Goal: Communication & Community: Share content

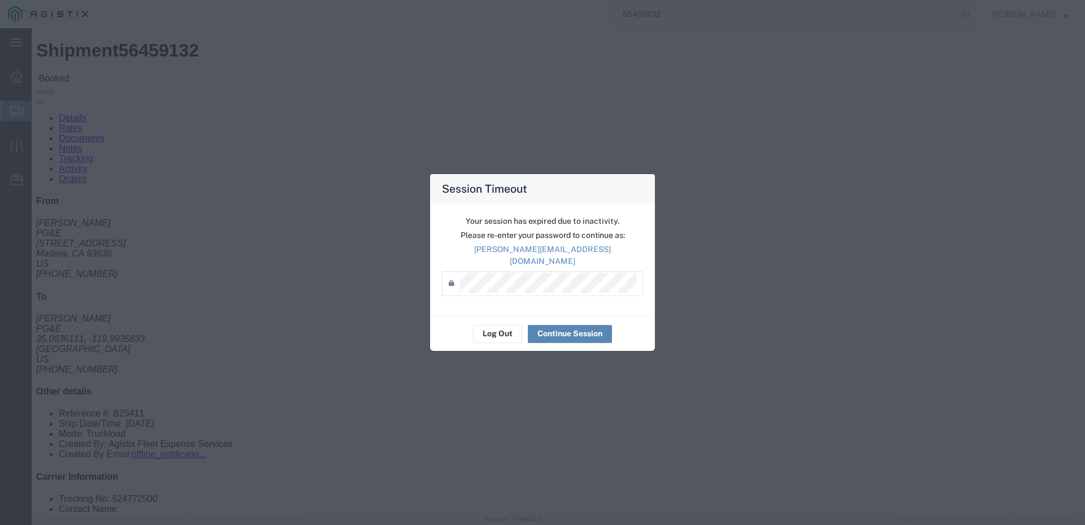
click at [557, 328] on button "Continue Session" at bounding box center [570, 334] width 84 height 18
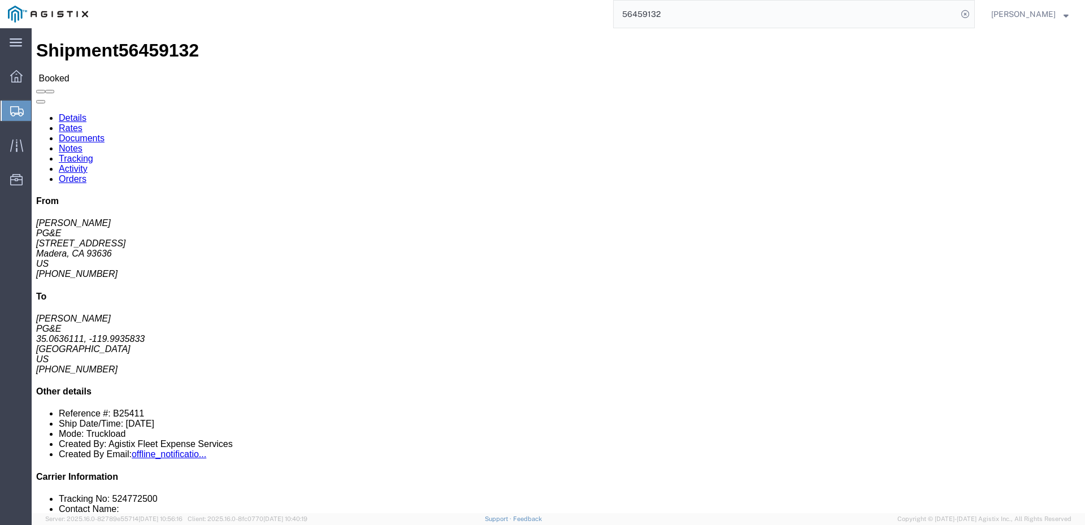
click at [1028, 15] on span "[PERSON_NAME]" at bounding box center [1023, 14] width 64 height 12
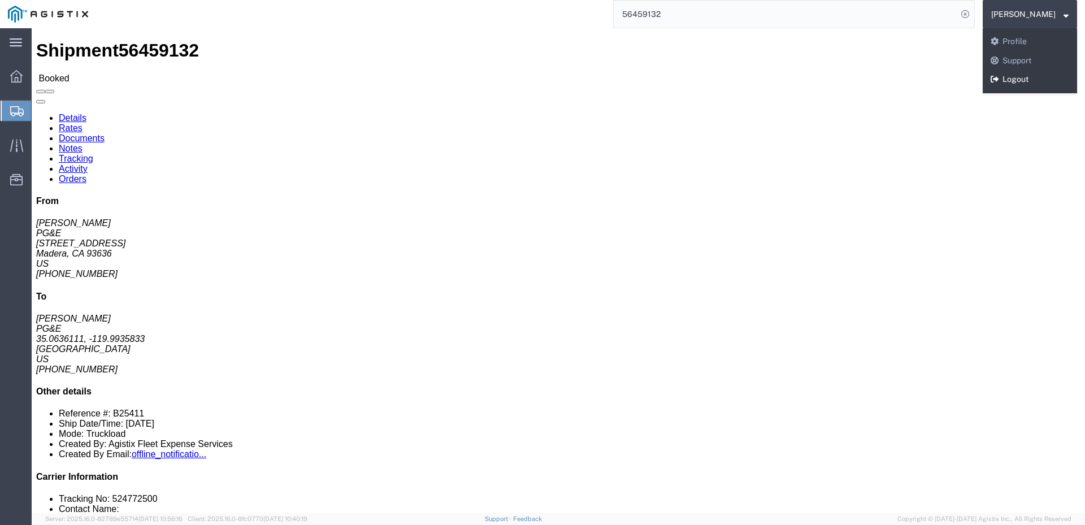
click at [1038, 85] on link "Logout" at bounding box center [1030, 79] width 94 height 19
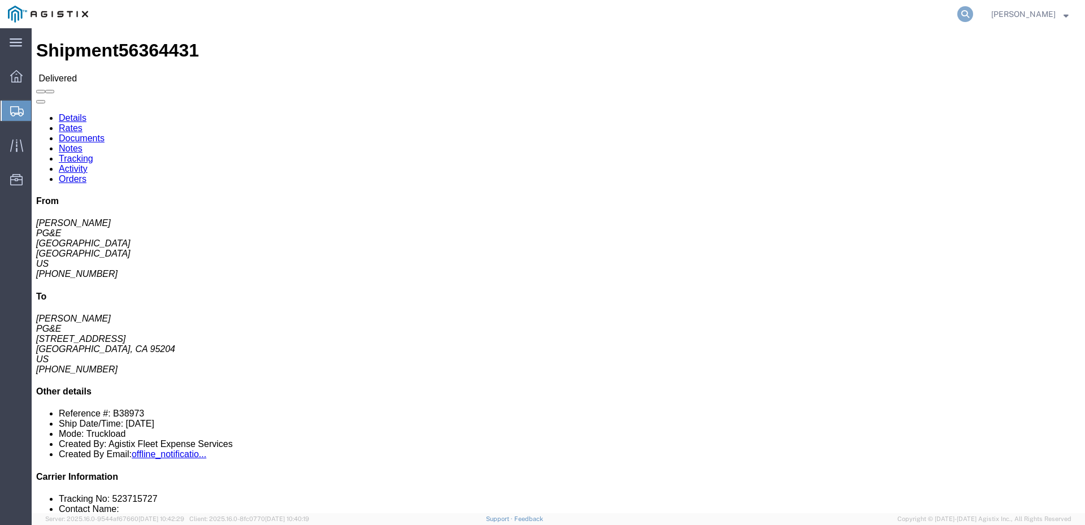
click at [973, 12] on icon at bounding box center [965, 14] width 16 height 16
click at [711, 15] on input "search" at bounding box center [786, 14] width 344 height 27
type input "56470387"
click span
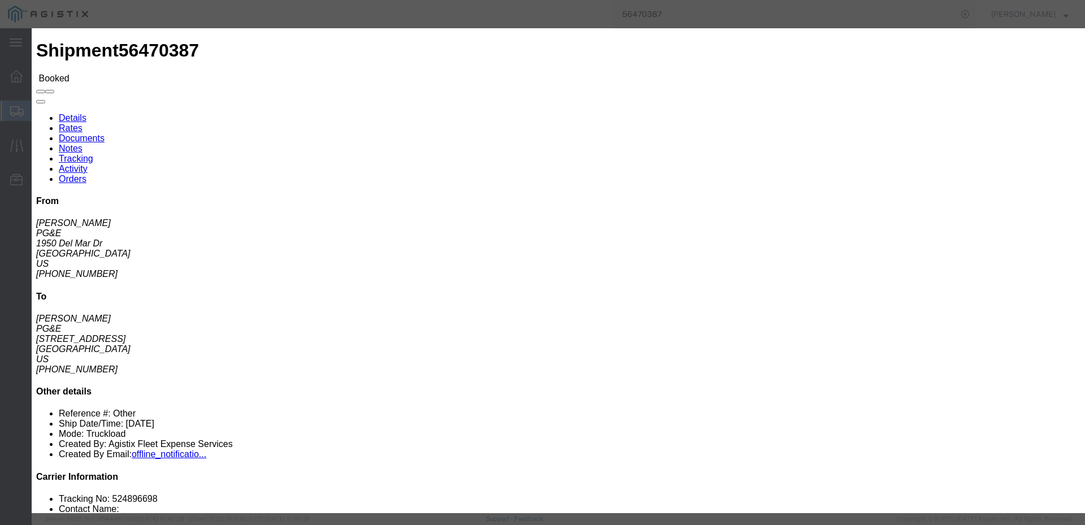
click input "text"
type input "dsequeira@epplerinc.com"
click input "PGE Fleet Bill Of Lading"
checkbox input "true"
click button "Send"
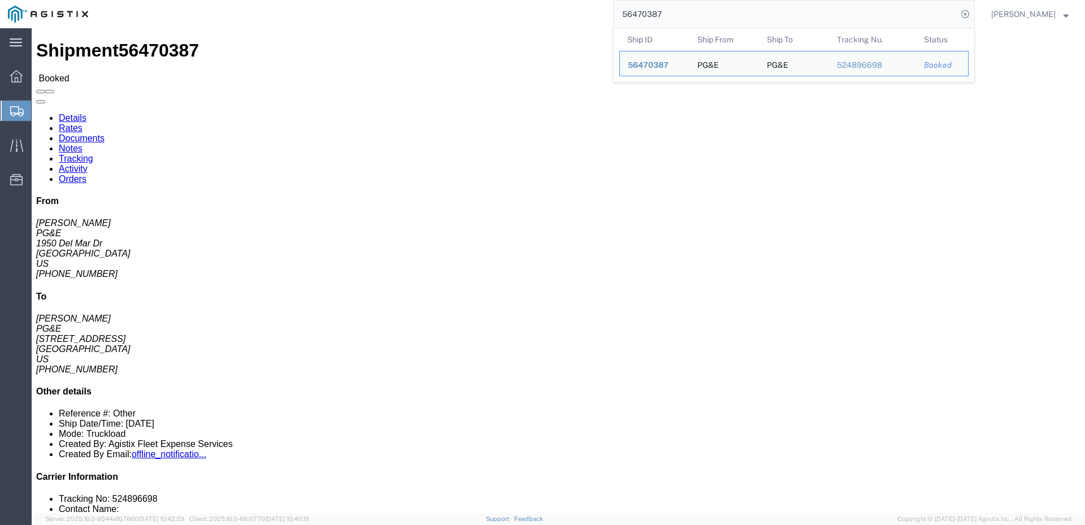
drag, startPoint x: 696, startPoint y: 20, endPoint x: 660, endPoint y: 21, distance: 35.6
click at [660, 21] on input "56470387" at bounding box center [786, 14] width 344 height 27
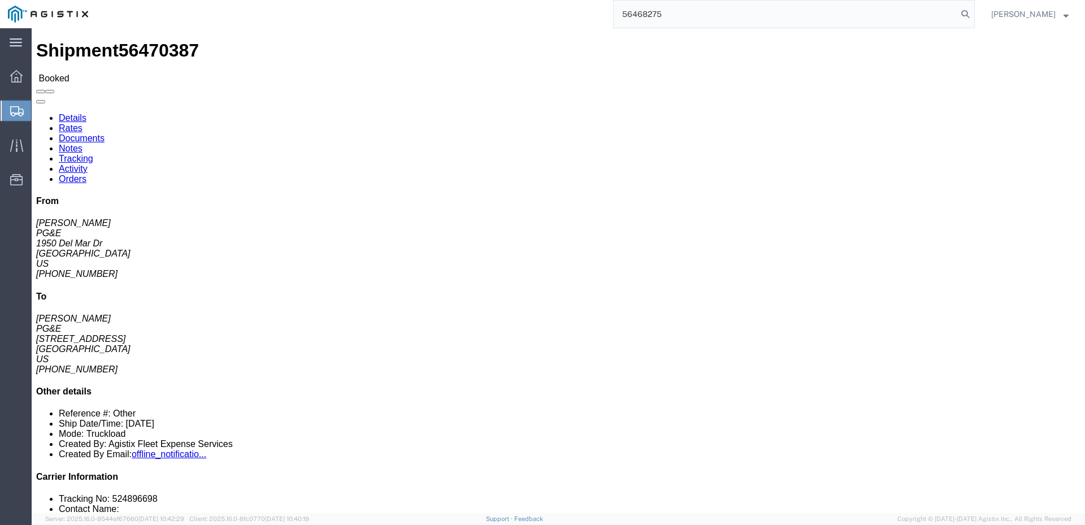
type input "56468275"
click span
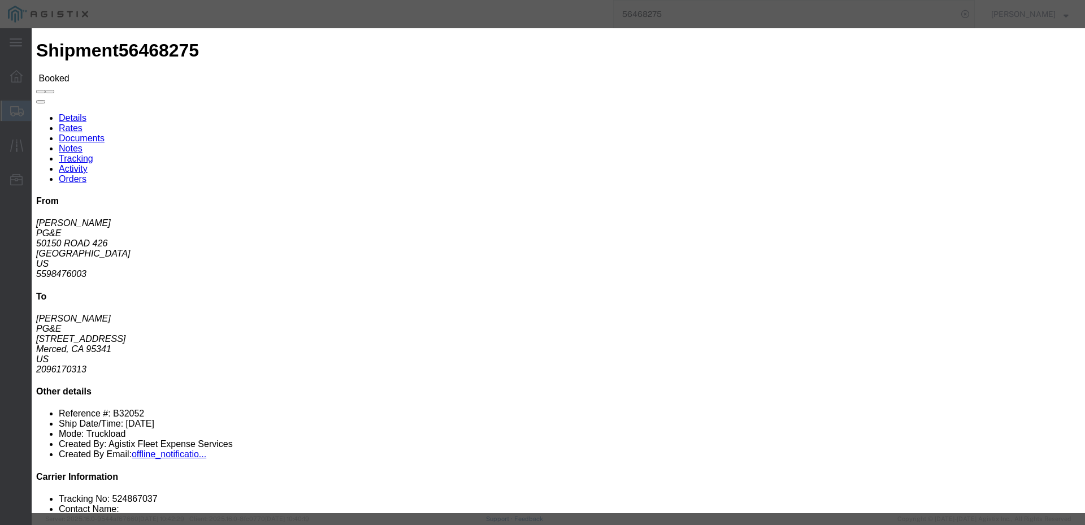
click input "text"
type input "[EMAIL_ADDRESS][DOMAIN_NAME]"
click input "PGE Fleet Bill Of Lading"
checkbox input "true"
click button "Send"
